Goal: Task Accomplishment & Management: Manage account settings

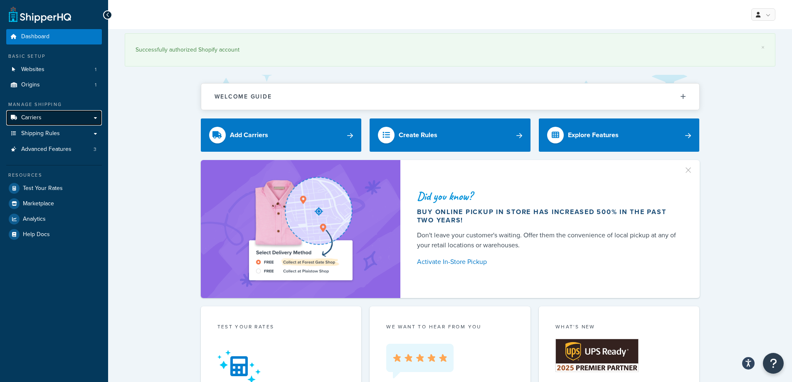
click at [38, 123] on link "Carriers" at bounding box center [54, 117] width 96 height 15
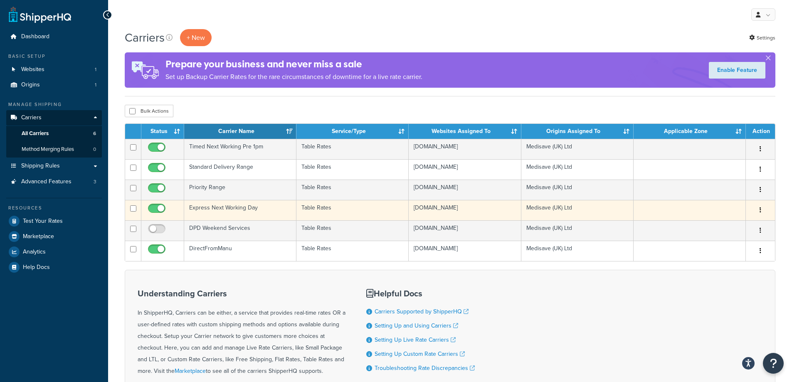
click at [241, 213] on td "Express Next Working Day" at bounding box center [240, 210] width 112 height 20
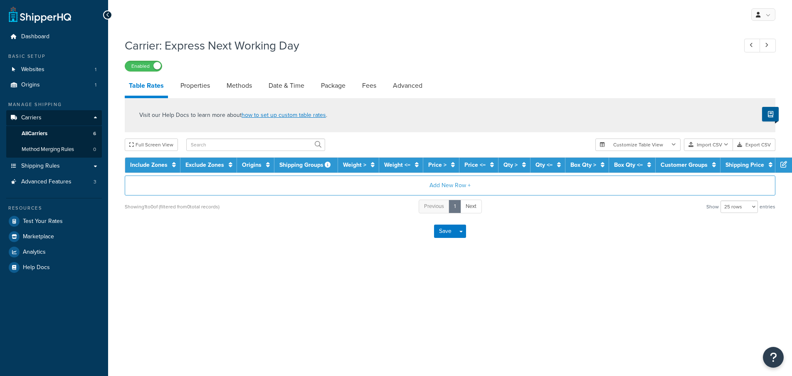
select select "25"
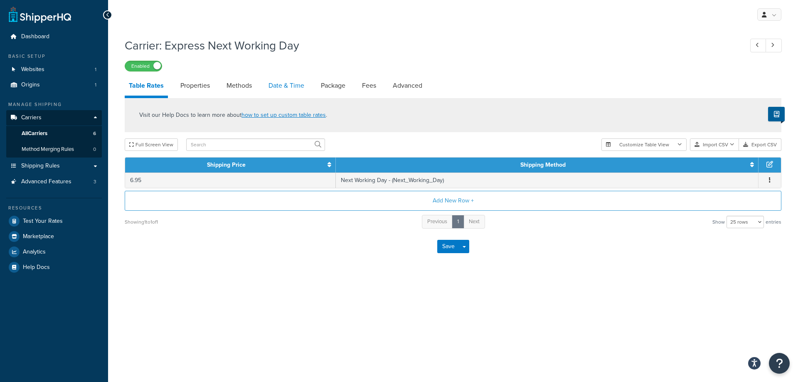
click at [282, 84] on link "Date & Time" at bounding box center [286, 86] width 44 height 20
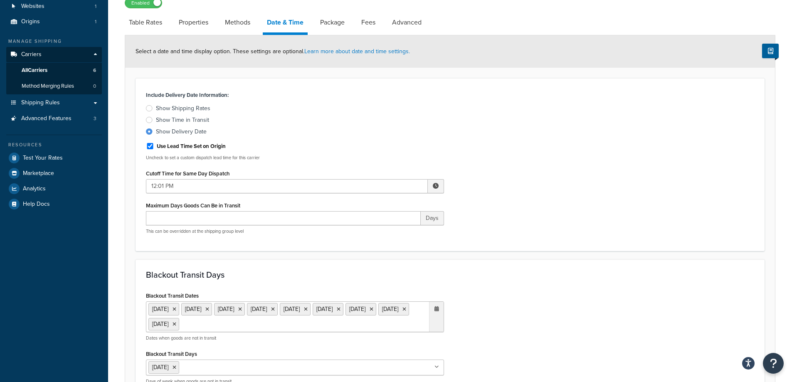
scroll to position [125, 0]
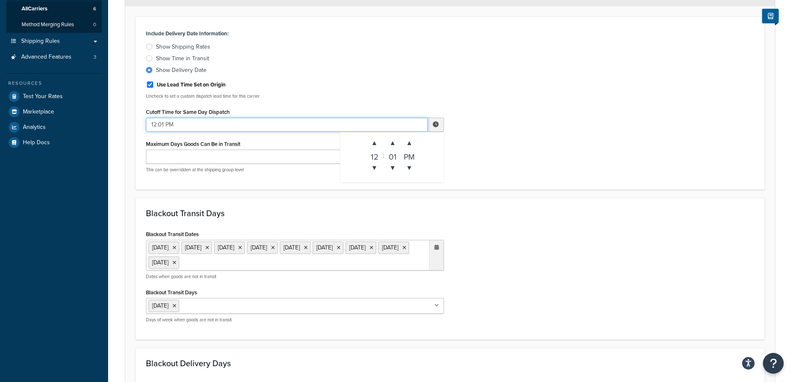
drag, startPoint x: 156, startPoint y: 123, endPoint x: 148, endPoint y: 127, distance: 9.3
click at [148, 127] on input "12:01 PM" at bounding box center [287, 125] width 282 height 14
type input "8:01 PM"
click at [449, 187] on div "Include Delivery Date Information: Show Shipping Rates Show Time in Transit Sho…" at bounding box center [449, 103] width 629 height 173
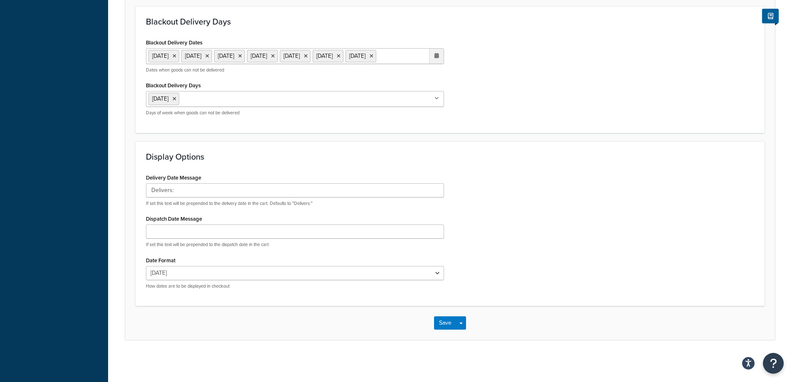
scroll to position [481, 0]
click at [445, 321] on button "Save" at bounding box center [445, 322] width 22 height 13
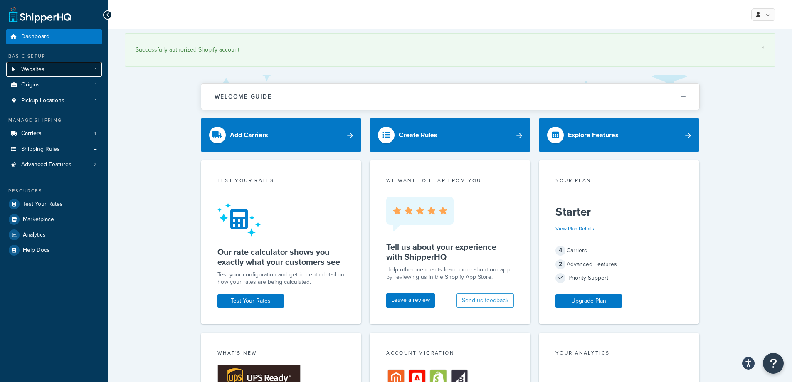
click at [58, 72] on link "Websites 1" at bounding box center [54, 69] width 96 height 15
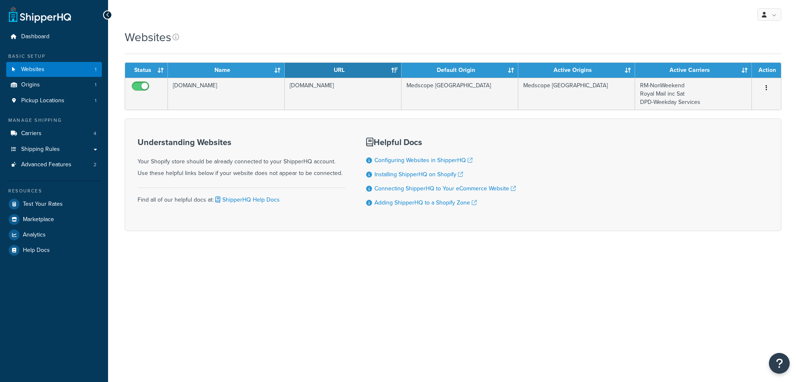
click at [57, 132] on link "Carriers 4" at bounding box center [54, 133] width 96 height 15
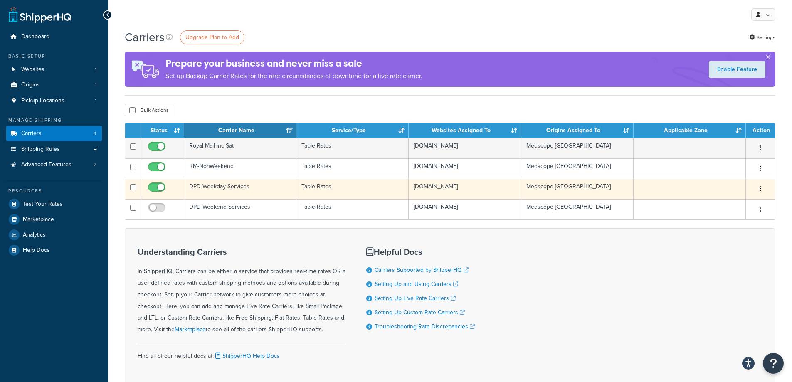
click at [253, 189] on td "DPD-Weekday Services" at bounding box center [240, 189] width 112 height 20
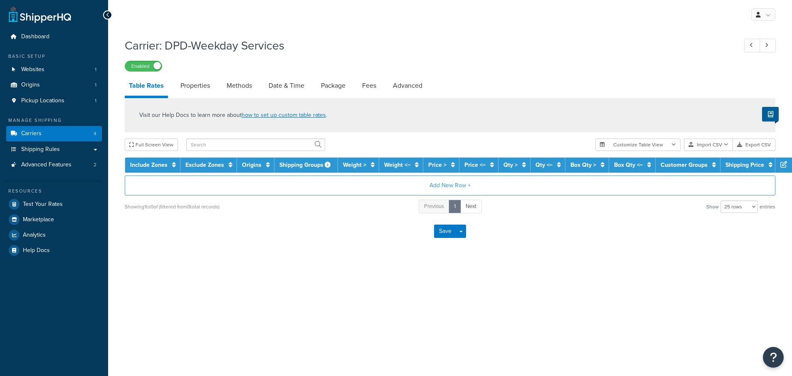
select select "25"
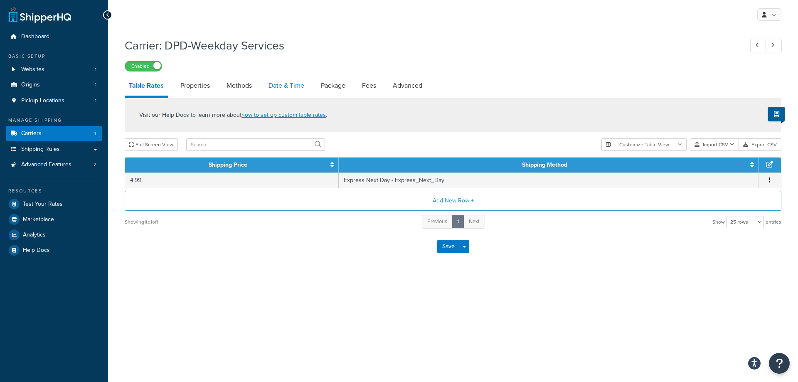
click at [291, 92] on link "Date & Time" at bounding box center [286, 86] width 44 height 20
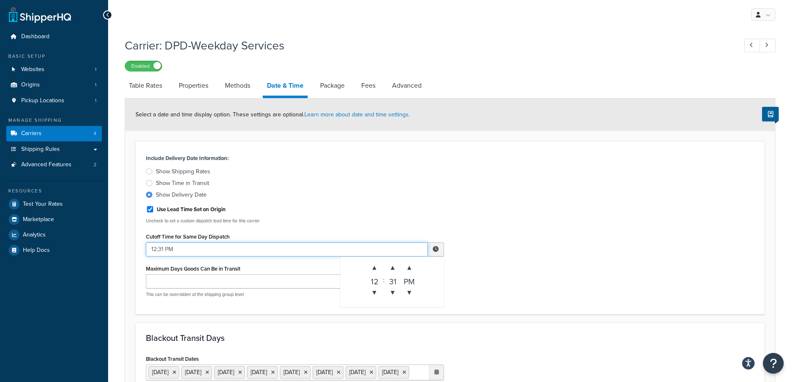
drag, startPoint x: 156, startPoint y: 248, endPoint x: 141, endPoint y: 251, distance: 14.9
click at [141, 251] on div "Include Delivery Date Information: Show Shipping Rates Show Time in Transit Sho…" at bounding box center [295, 228] width 310 height 152
click at [157, 248] on input "9:31 PM" at bounding box center [287, 249] width 282 height 14
type input "9:01 PM"
click at [304, 207] on div "Use Lead Time Set on Origin" at bounding box center [295, 208] width 298 height 12
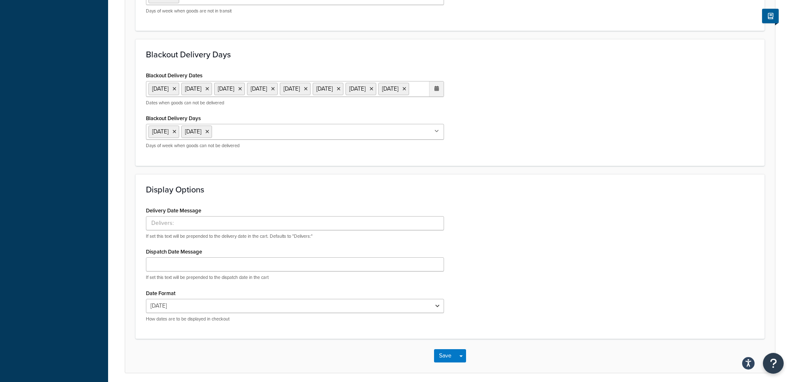
scroll to position [481, 0]
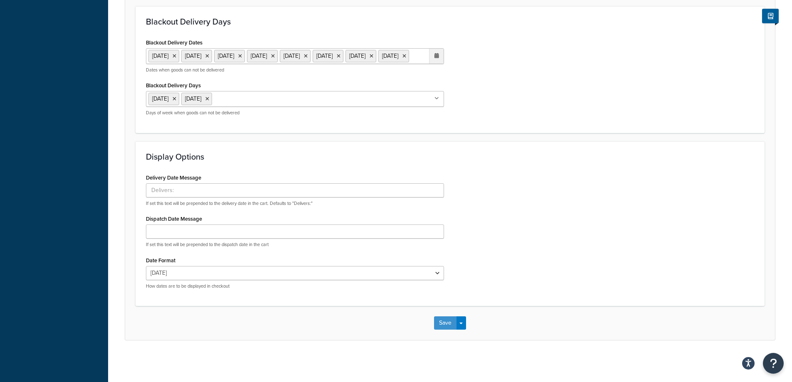
click at [438, 323] on button "Save" at bounding box center [445, 322] width 22 height 13
